Goal: Complete application form

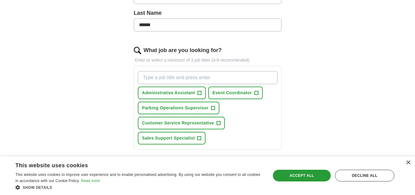
scroll to position [161, 0]
click at [212, 110] on span "+" at bounding box center [213, 107] width 4 height 5
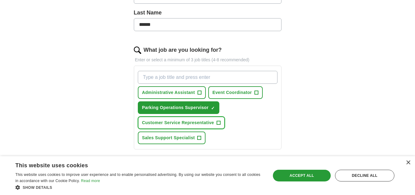
click at [220, 123] on span "+" at bounding box center [219, 122] width 4 height 5
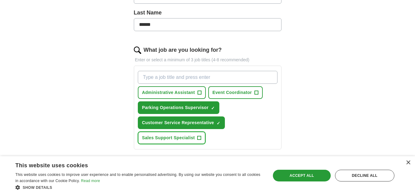
click at [199, 139] on span "+" at bounding box center [200, 138] width 4 height 5
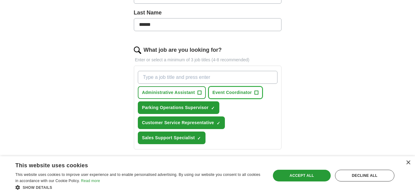
click at [257, 92] on span "+" at bounding box center [257, 92] width 4 height 5
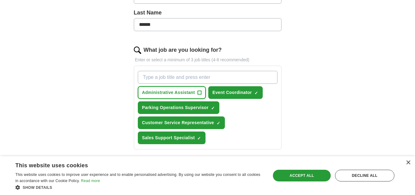
click at [200, 91] on span "+" at bounding box center [200, 92] width 4 height 5
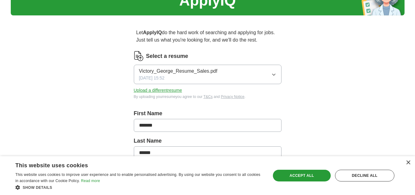
scroll to position [33, 0]
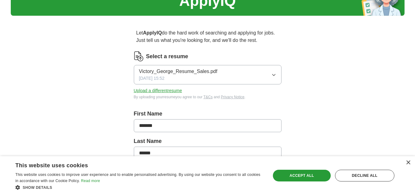
click at [175, 92] on button "Upload a different resume" at bounding box center [158, 90] width 48 height 6
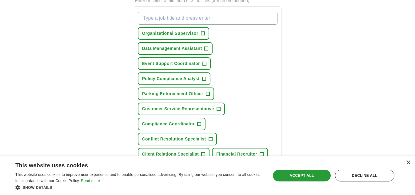
scroll to position [218, 0]
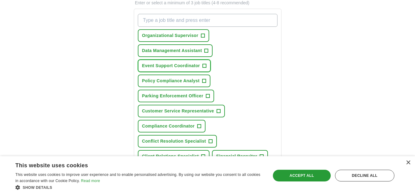
click at [204, 66] on span "+" at bounding box center [205, 65] width 4 height 5
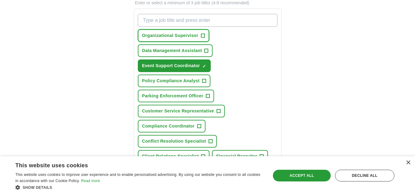
click at [200, 35] on button "Organizational Supervisor +" at bounding box center [173, 35] width 71 height 13
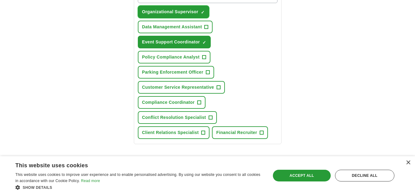
scroll to position [243, 0]
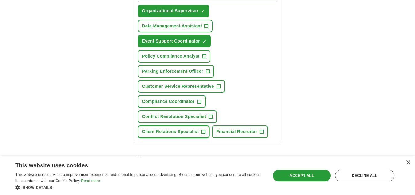
click at [205, 132] on span "+" at bounding box center [203, 131] width 4 height 5
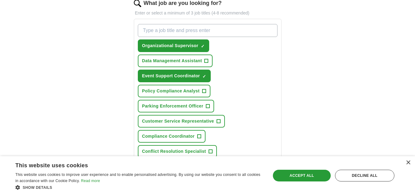
scroll to position [206, 0]
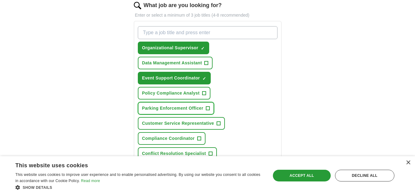
click at [208, 110] on span "+" at bounding box center [208, 108] width 4 height 5
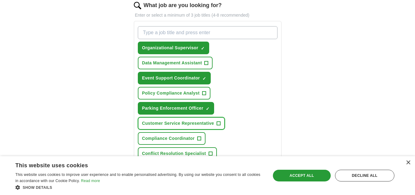
click at [216, 123] on button "Customer Service Representative +" at bounding box center [181, 123] width 87 height 13
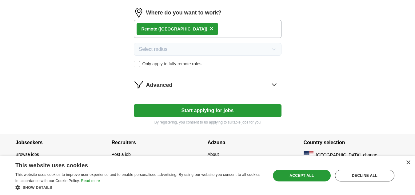
scroll to position [391, 0]
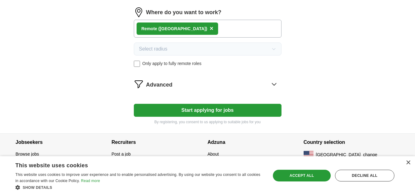
click at [211, 107] on button "Start applying for jobs" at bounding box center [208, 110] width 148 height 13
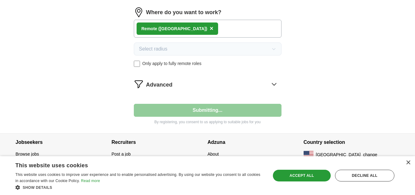
select select "**"
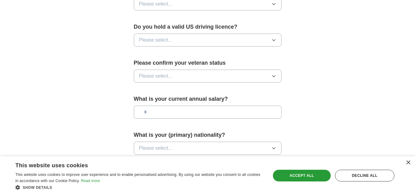
scroll to position [439, 0]
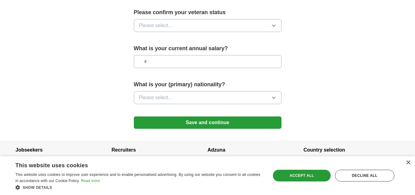
click at [164, 116] on button "Save and continue" at bounding box center [208, 122] width 148 height 12
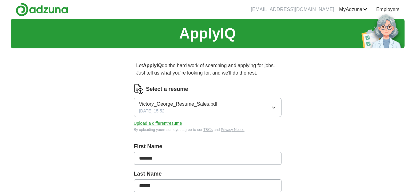
scroll to position [311, 0]
